Goal: Information Seeking & Learning: Learn about a topic

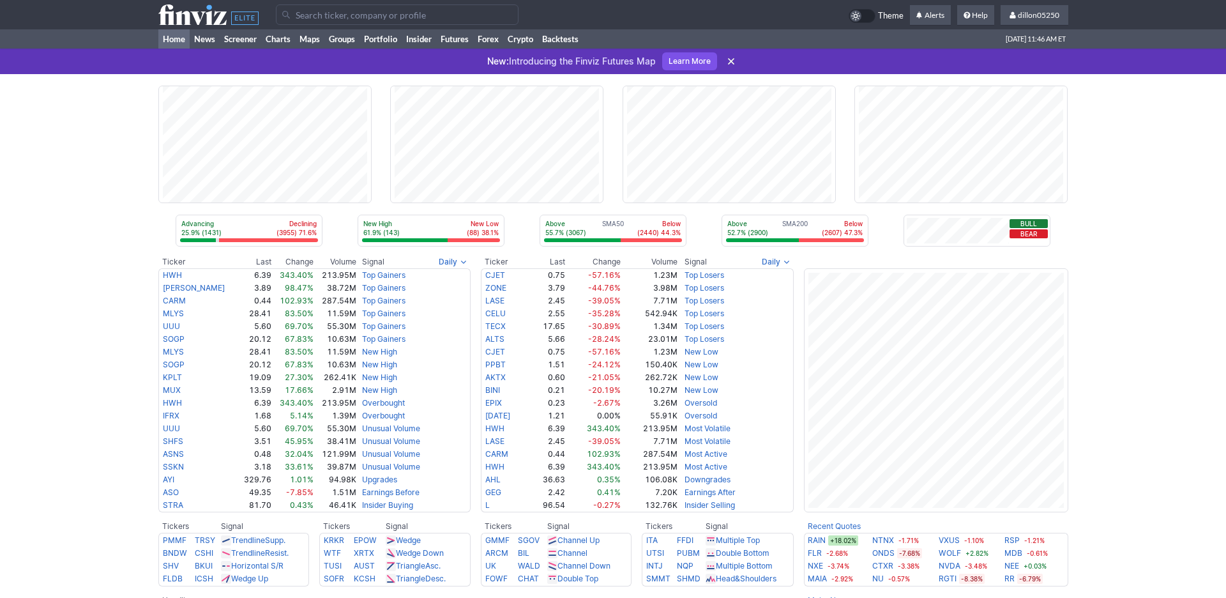
click at [321, 25] on input "Search" at bounding box center [397, 14] width 243 height 20
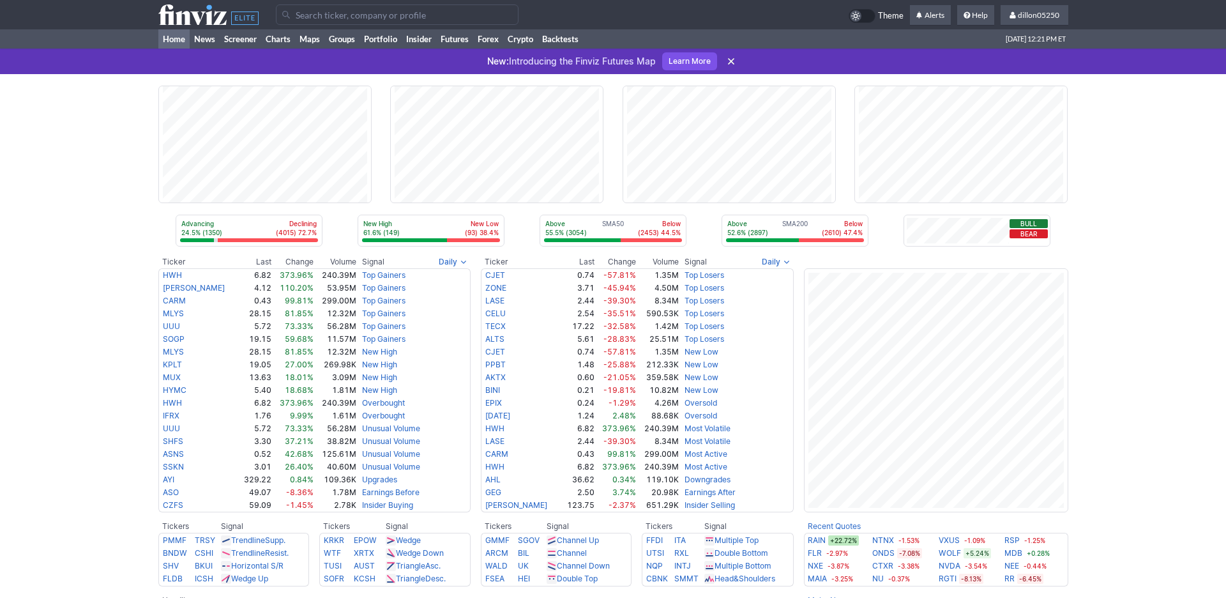
click at [338, 25] on input "Search" at bounding box center [397, 14] width 243 height 20
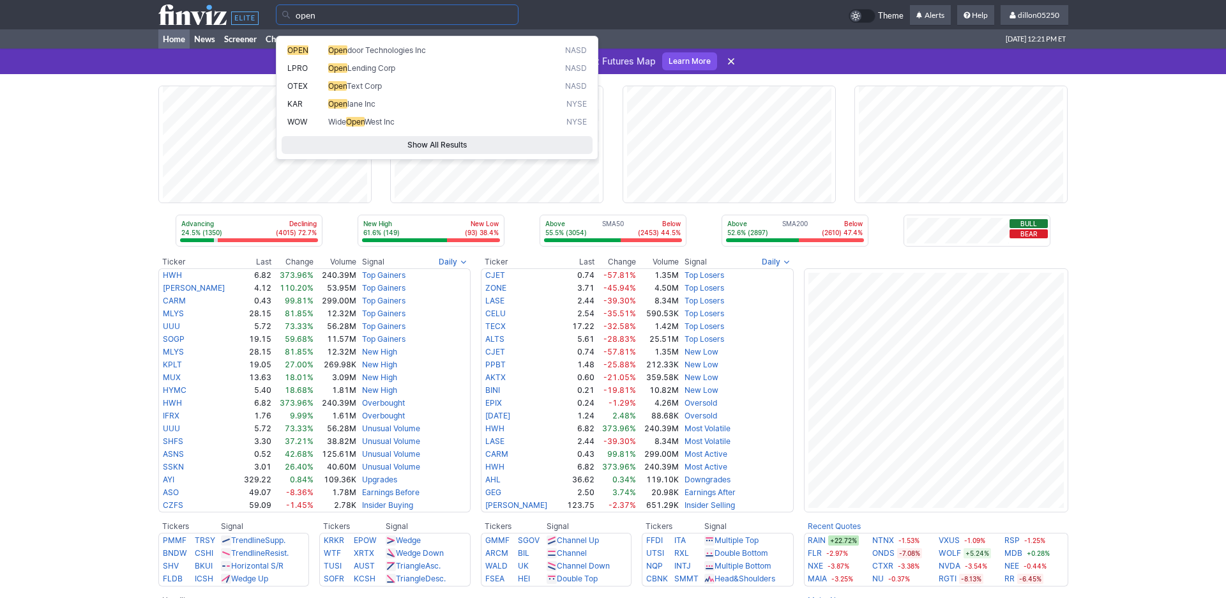
click at [347, 55] on span "Open" at bounding box center [337, 50] width 19 height 10
type input "OPEN"
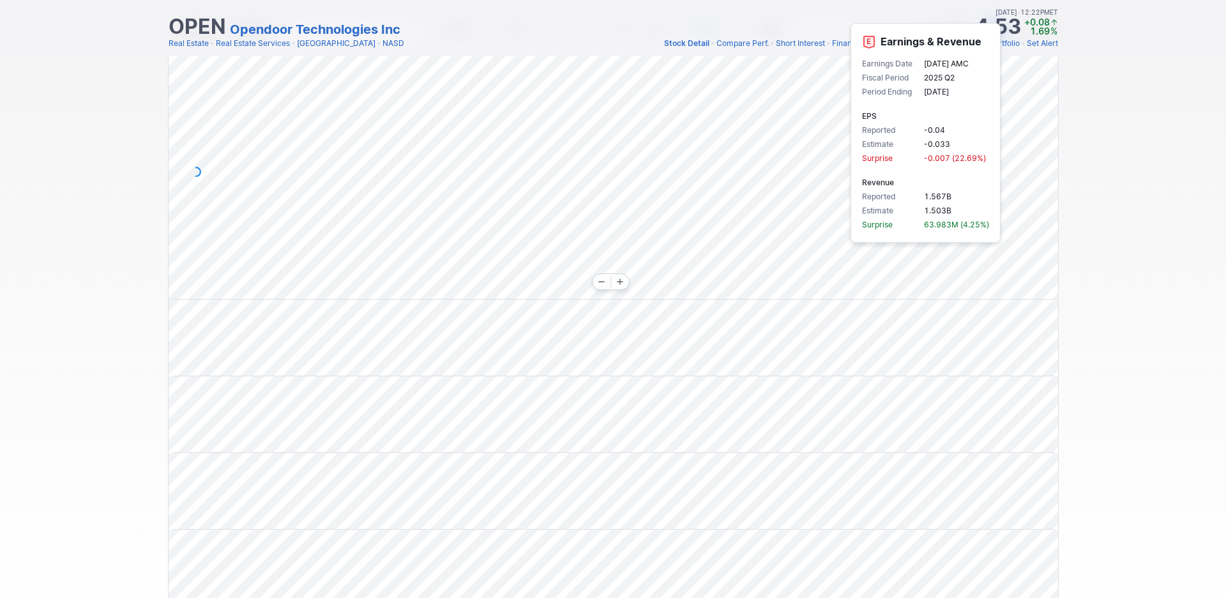
scroll to position [0, 77]
click at [1079, 252] on div "Draw Ideas Candle 1M 3M 5M 15M 30M 1H D W M Share" at bounding box center [613, 392] width 1226 height 755
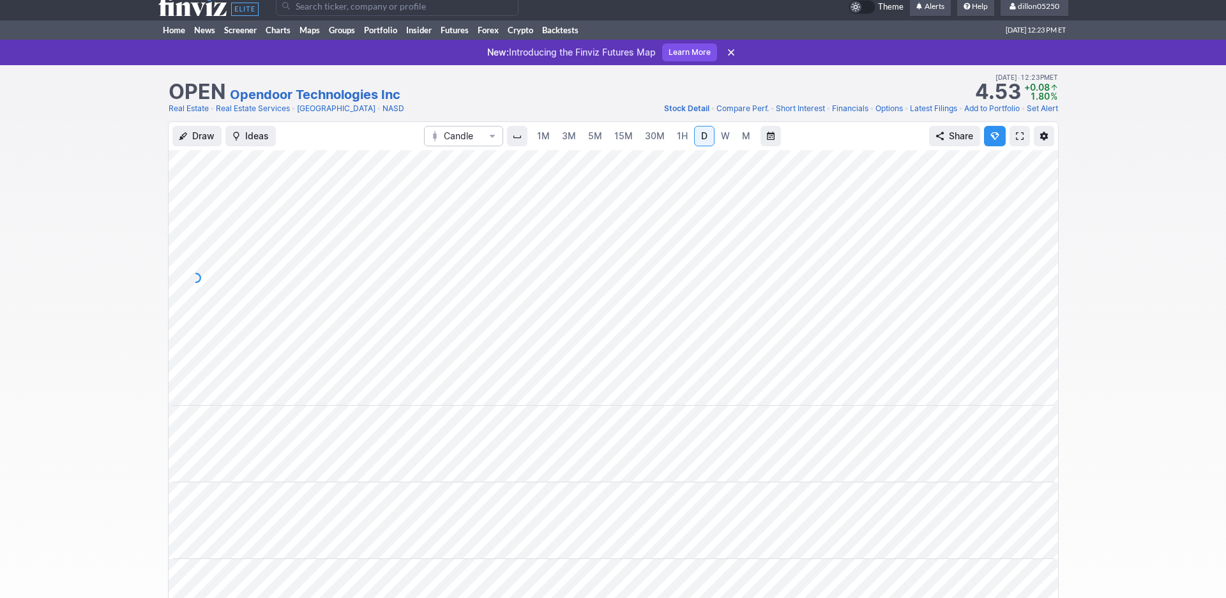
scroll to position [0, 0]
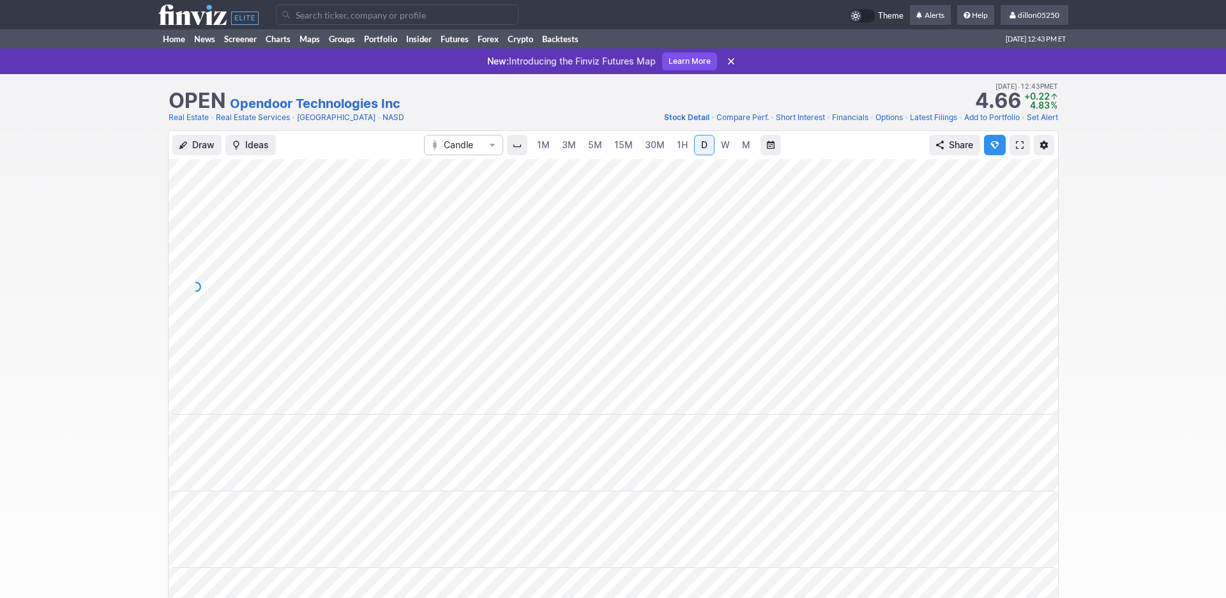
click at [314, 22] on input "Search" at bounding box center [397, 14] width 243 height 20
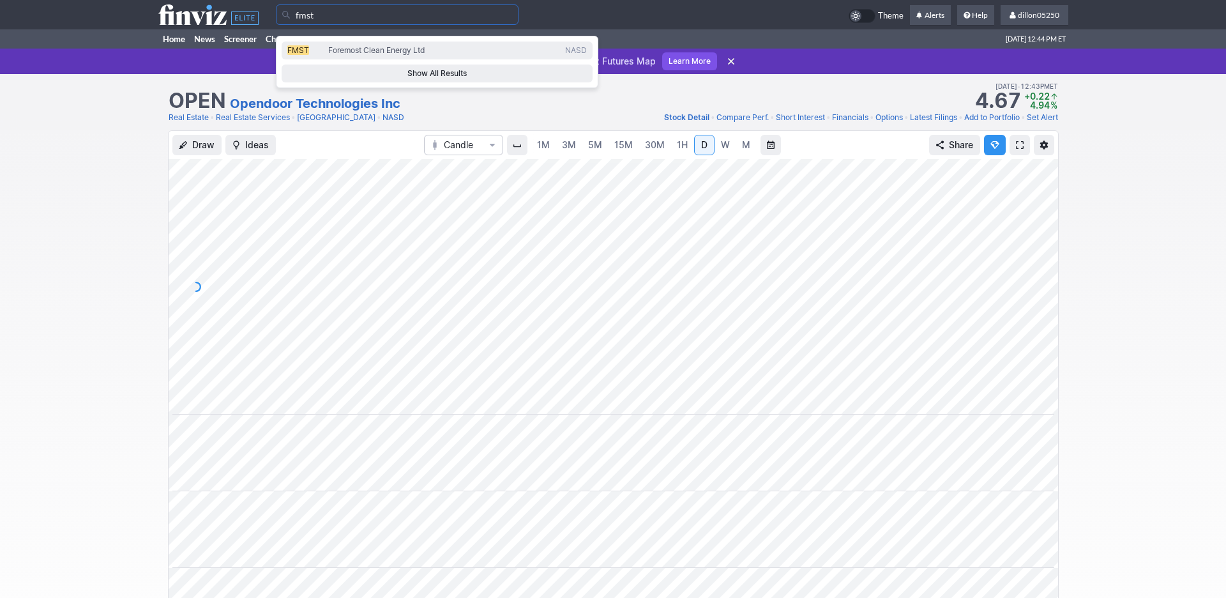
click at [303, 55] on span "FMST" at bounding box center [298, 50] width 22 height 10
type input "FMST"
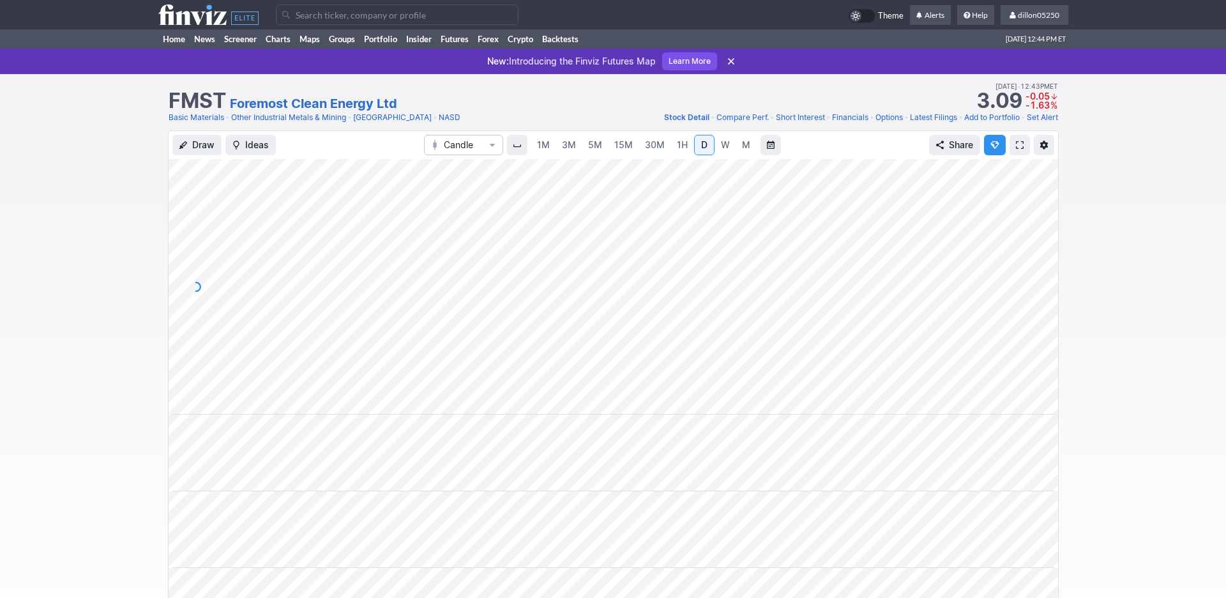
click at [1016, 150] on span at bounding box center [1020, 145] width 8 height 10
click at [176, 49] on link "Home" at bounding box center [173, 38] width 31 height 19
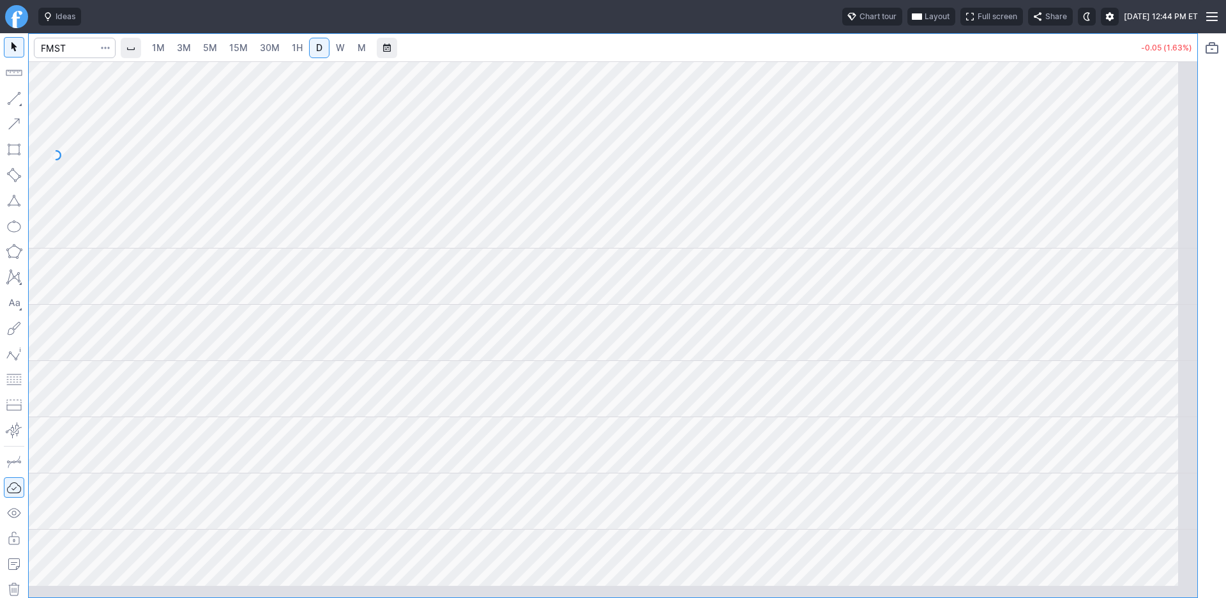
click at [925, 23] on span "Layout" at bounding box center [937, 16] width 25 height 13
click at [822, 52] on button "Layout" at bounding box center [813, 50] width 18 height 18
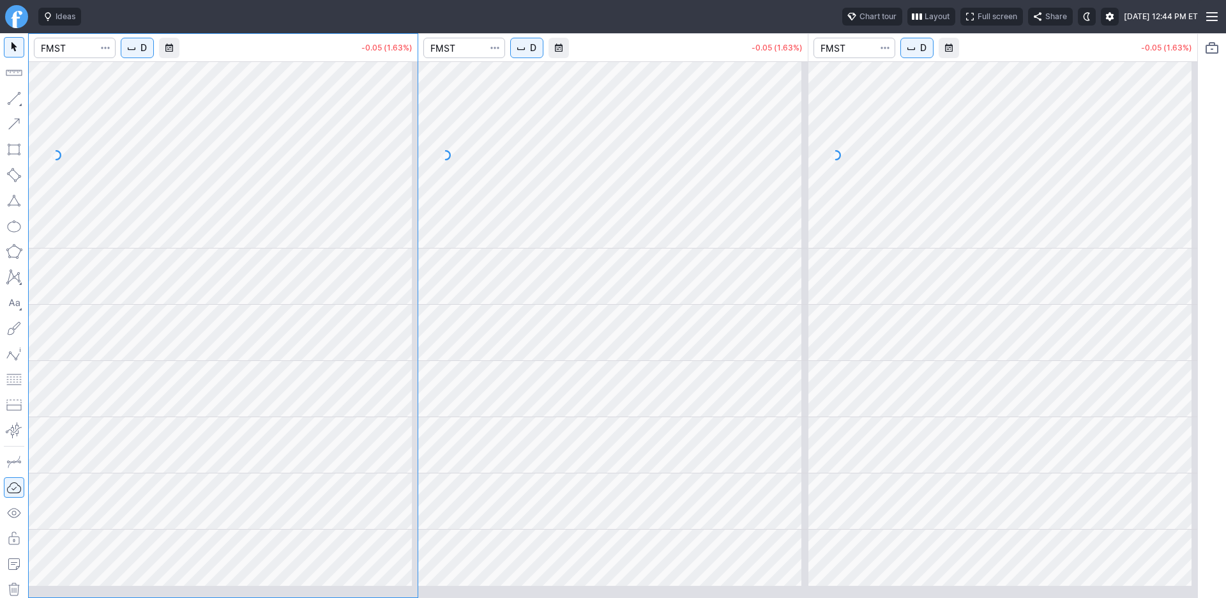
click at [536, 54] on span "D" at bounding box center [533, 48] width 6 height 13
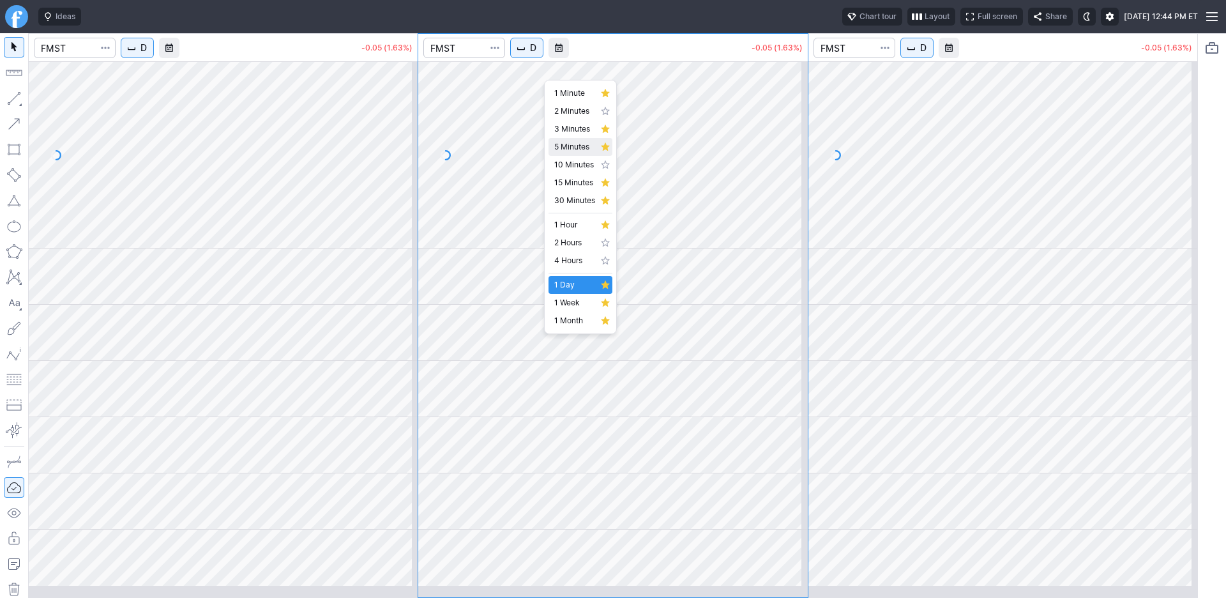
click at [570, 153] on span "5 Minutes" at bounding box center [574, 146] width 41 height 13
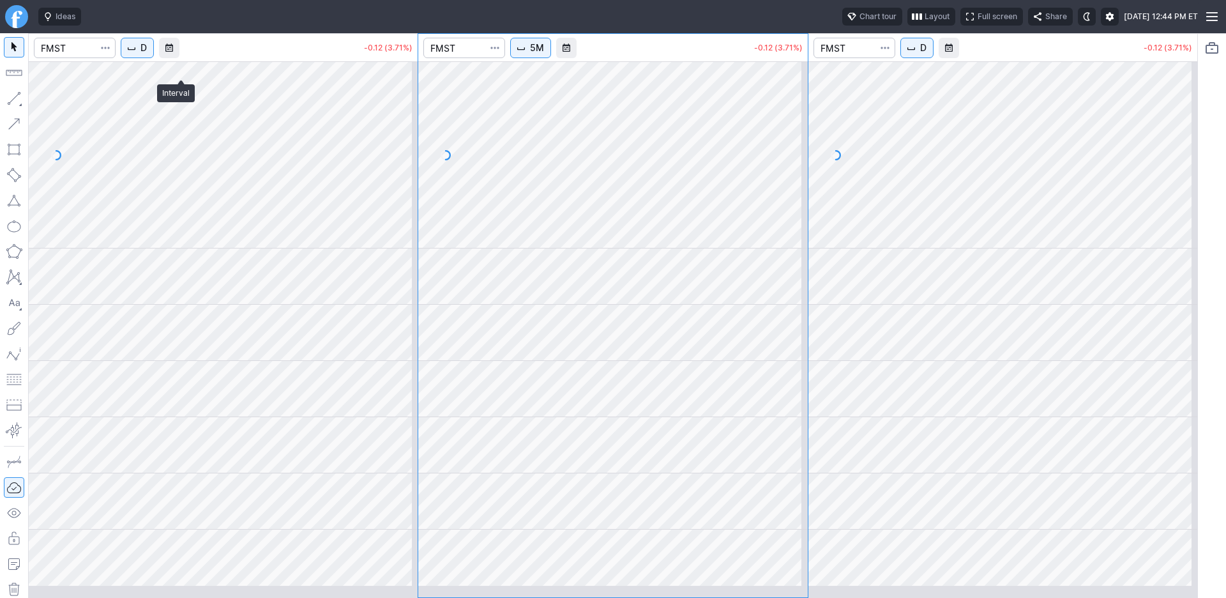
click at [147, 54] on span "D" at bounding box center [143, 48] width 6 height 13
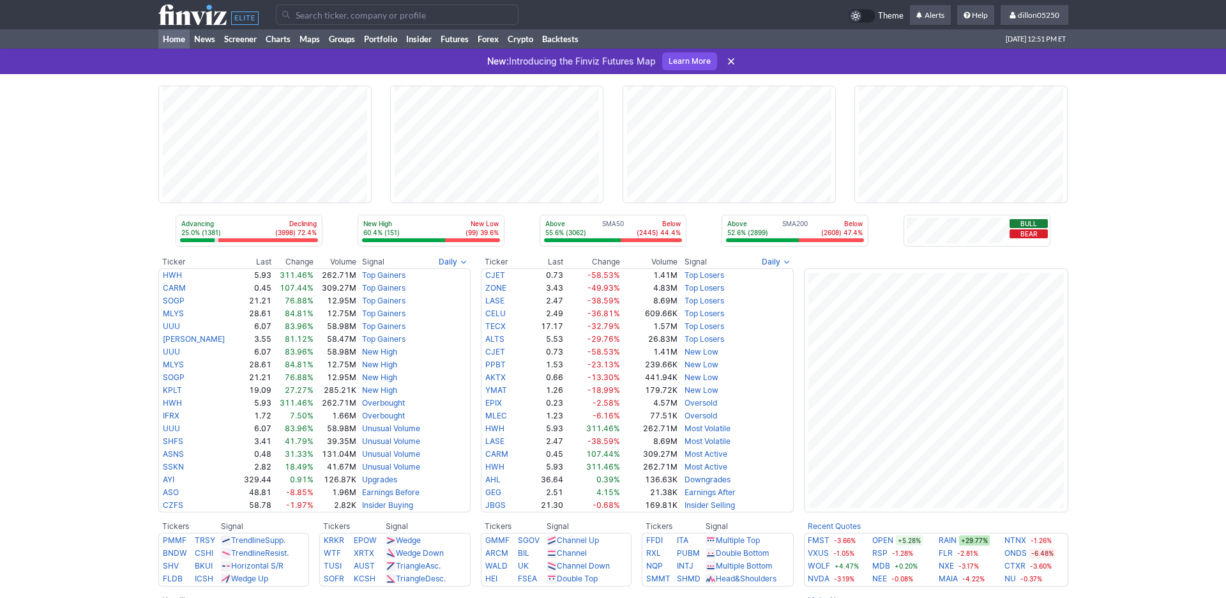
click at [314, 21] on input "Search" at bounding box center [397, 14] width 243 height 20
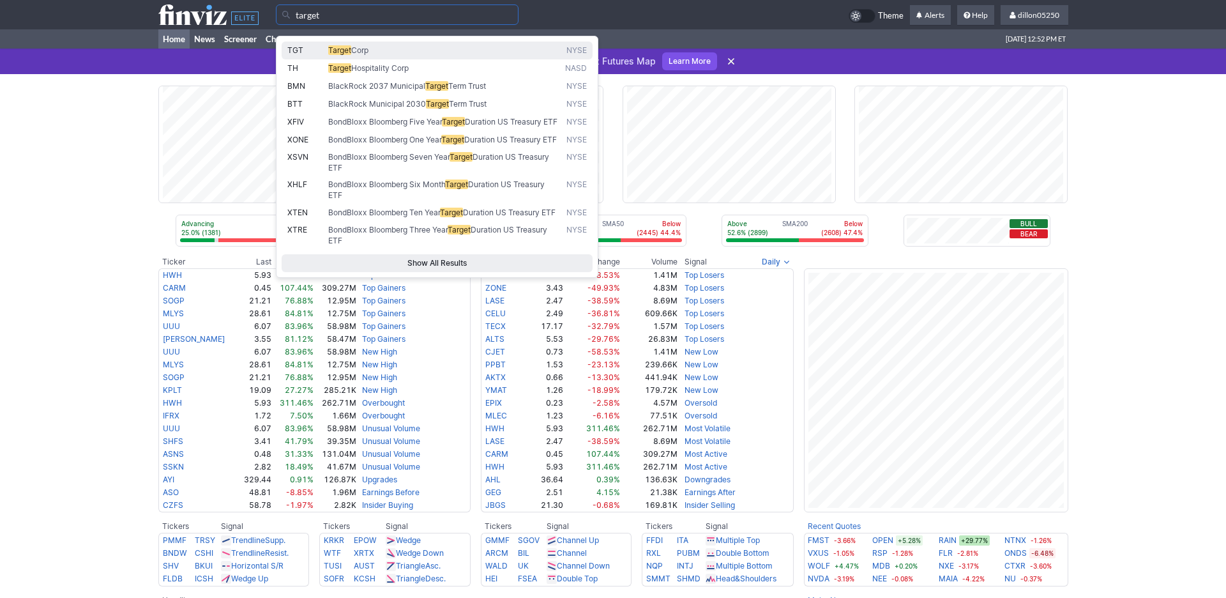
click at [297, 55] on span "TGT" at bounding box center [295, 50] width 16 height 10
type input "TGT"
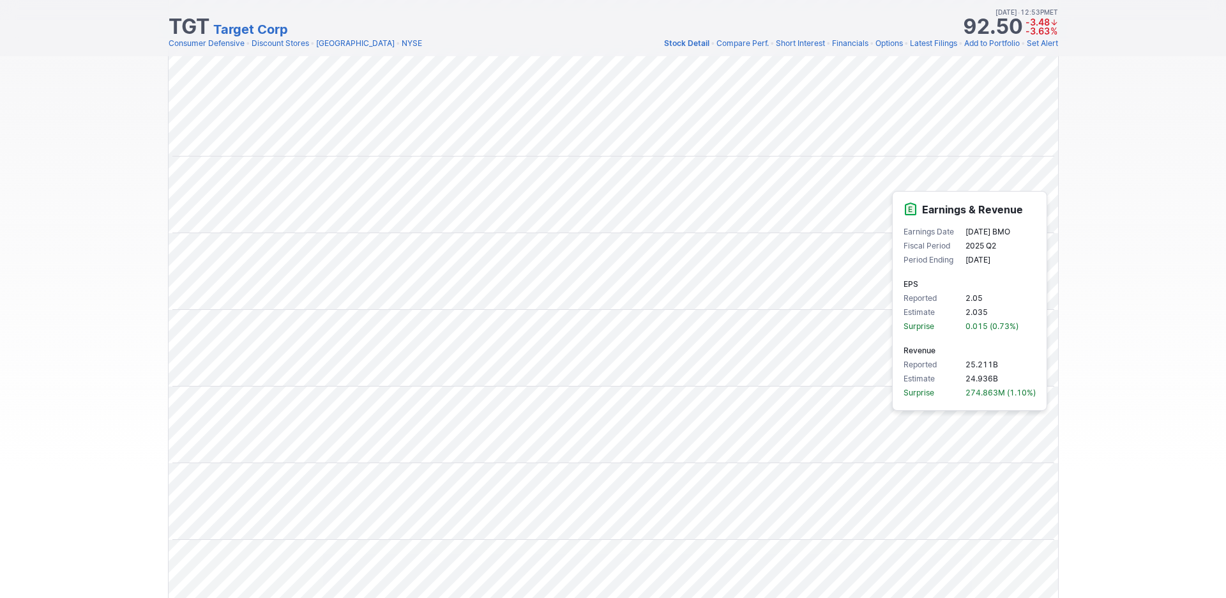
scroll to position [230, 0]
click at [1158, 250] on div "Draw Ideas Candle 1M 3M 5M 15M 30M 1H D W M Share" at bounding box center [613, 277] width 1226 height 755
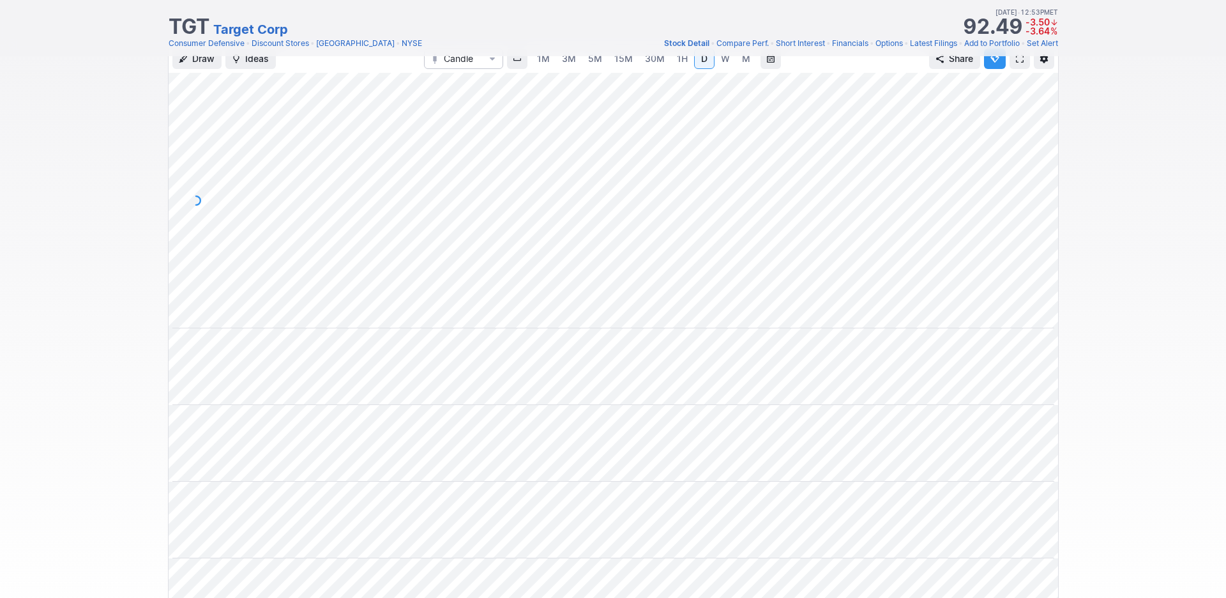
click at [1016, 64] on span at bounding box center [1020, 59] width 8 height 10
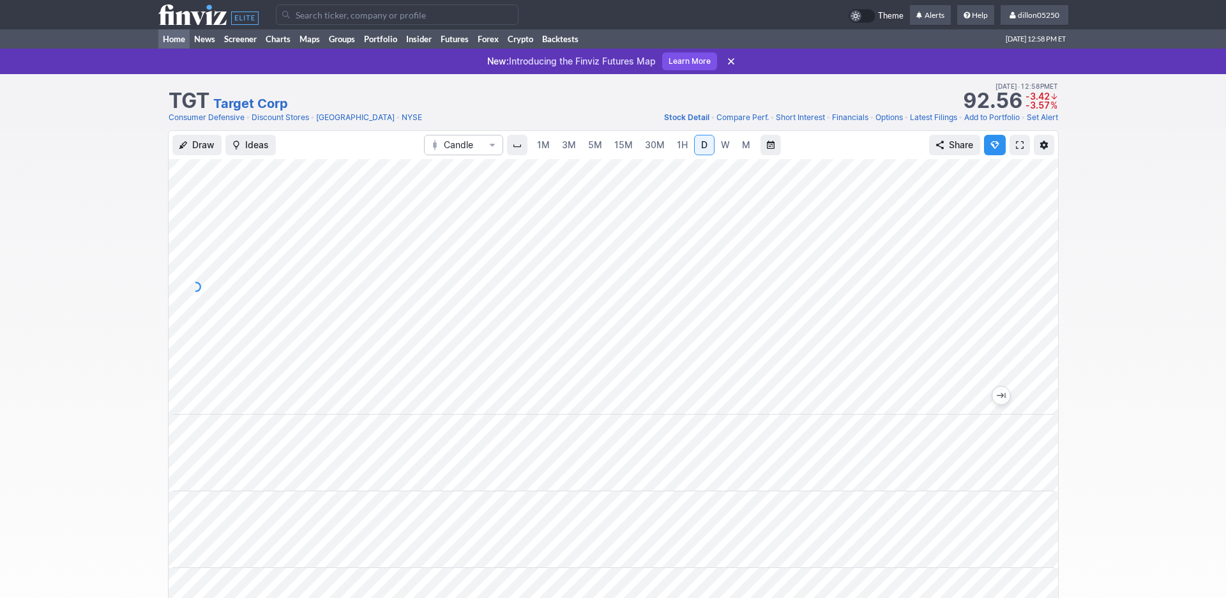
click at [179, 49] on link "Home" at bounding box center [173, 38] width 31 height 19
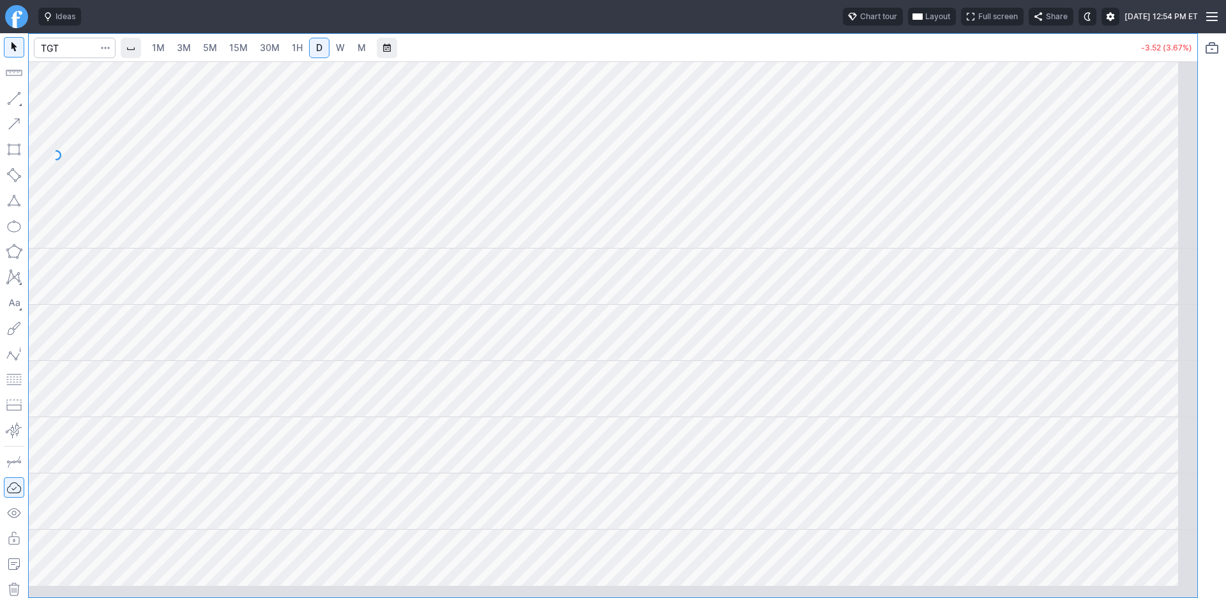
click at [925, 22] on span "Layout" at bounding box center [937, 16] width 25 height 13
click at [822, 53] on button "Layout" at bounding box center [813, 50] width 18 height 18
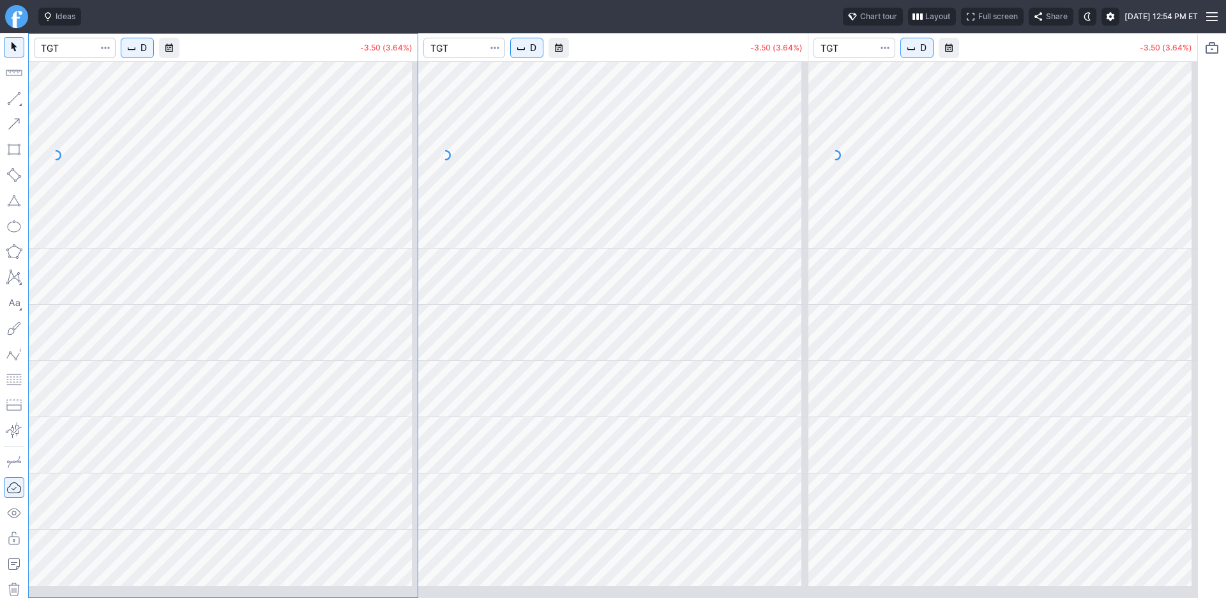
click at [570, 63] on div at bounding box center [612, 315] width 389 height 563
click at [536, 54] on span "D" at bounding box center [533, 48] width 6 height 13
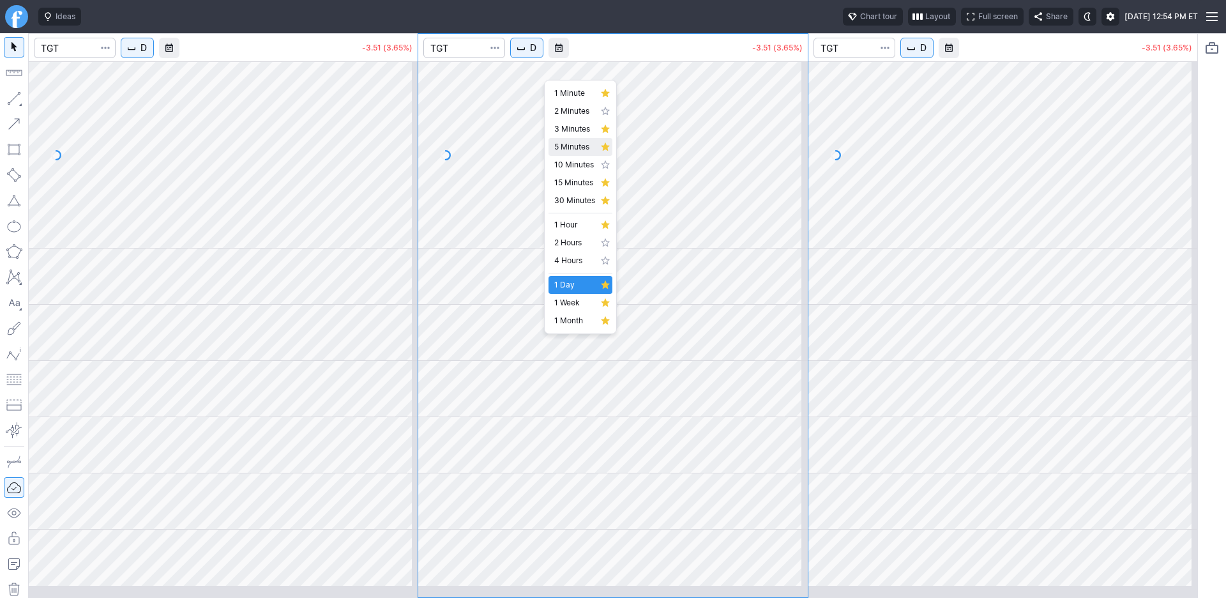
click at [574, 153] on span "5 Minutes" at bounding box center [574, 146] width 41 height 13
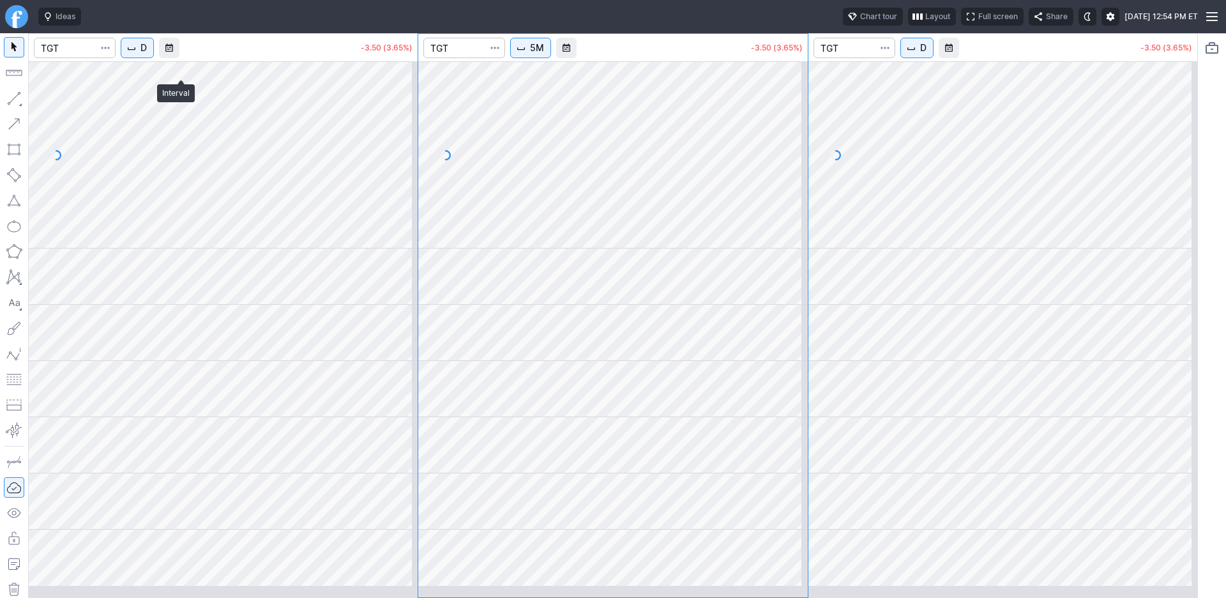
click at [147, 54] on span "D" at bounding box center [143, 48] width 6 height 13
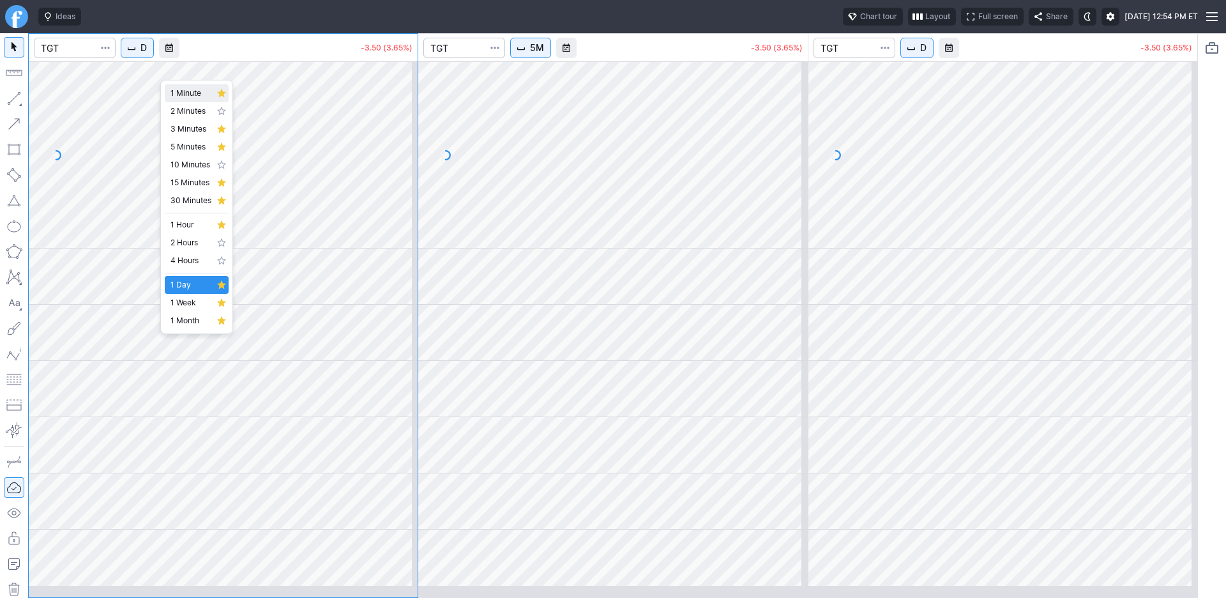
click at [188, 95] on span "1 Minute" at bounding box center [191, 93] width 41 height 13
